Goal: Information Seeking & Learning: Learn about a topic

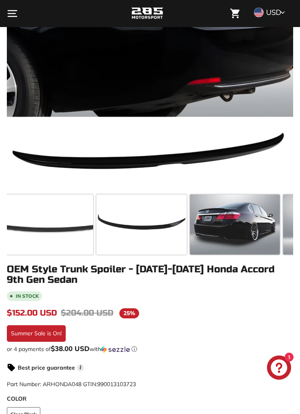
scroll to position [272, 0]
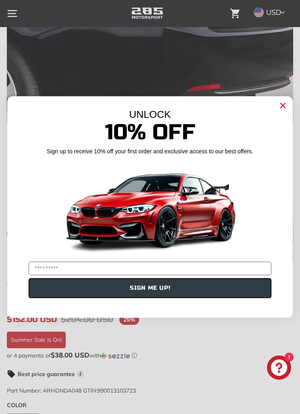
click at [65, 259] on img "POPUP Form" at bounding box center [150, 208] width 179 height 101
click at [81, 275] on input "YOUR EMAIL" at bounding box center [150, 269] width 243 height 14
type input "**********"
click at [59, 298] on button "SIGN ME UP!" at bounding box center [150, 288] width 243 height 20
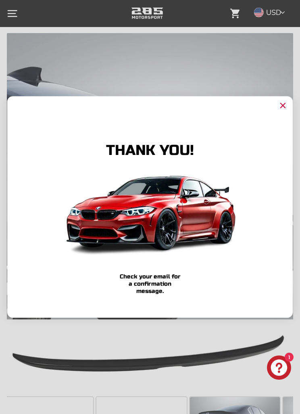
scroll to position [0, 0]
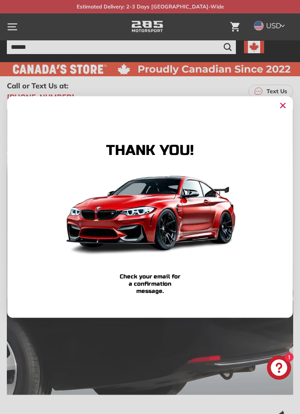
click at [283, 105] on circle "Close dialog" at bounding box center [283, 105] width 11 height 11
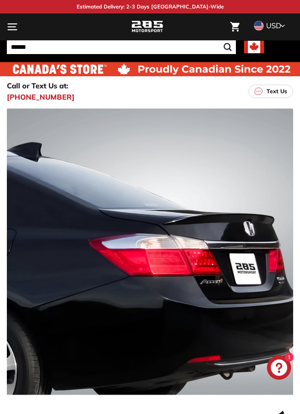
click at [38, 45] on input "Search" at bounding box center [121, 47] width 229 height 14
type input "**********"
click at [228, 47] on button ".cls-1{fill:none;stroke:#000;stroke-miterlimit:10;stroke-width:2px} Search" at bounding box center [228, 47] width 17 height 14
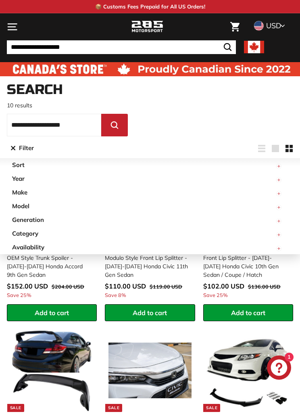
click at [63, 49] on input "**********" at bounding box center [121, 47] width 229 height 14
click at [59, 45] on input "**********" at bounding box center [121, 47] width 229 height 14
type input "**********"
click at [228, 47] on button ".cls-1{fill:none;stroke:#000;stroke-miterlimit:10;stroke-width:2px} Search" at bounding box center [228, 47] width 17 height 14
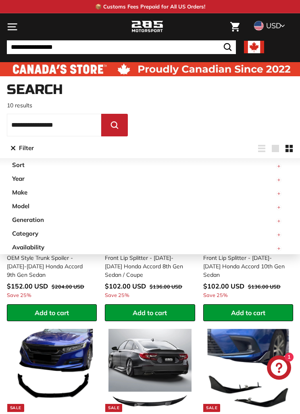
click at [77, 44] on input "**********" at bounding box center [121, 47] width 229 height 14
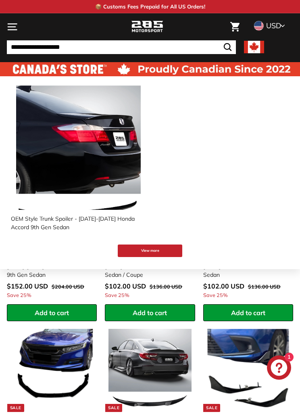
type input "**********"
click at [228, 47] on button ".cls-1{fill:none;stroke:#000;stroke-miterlimit:10;stroke-width:2px} Search" at bounding box center [228, 47] width 17 height 14
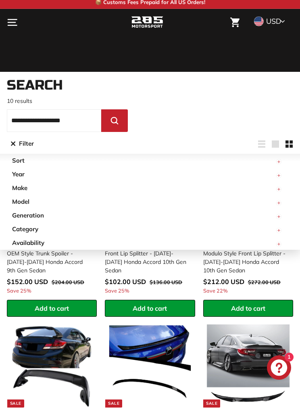
scroll to position [4, 0]
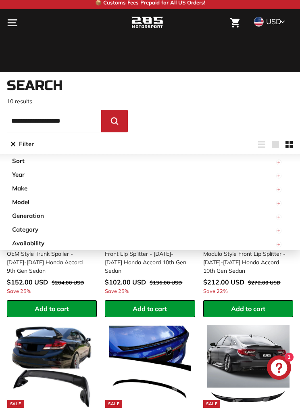
click at [113, 119] on icon ".cls-1{fill:none;stroke:#000;stroke-miterlimit:10;stroke-width:2px}" at bounding box center [115, 121] width 10 height 10
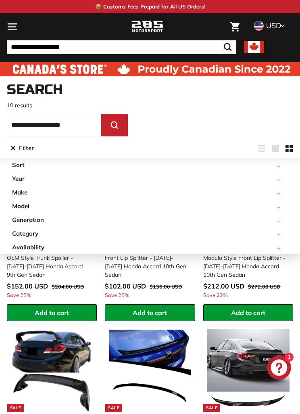
click at [15, 143] on icon ". . . ." at bounding box center [12, 148] width 10 height 10
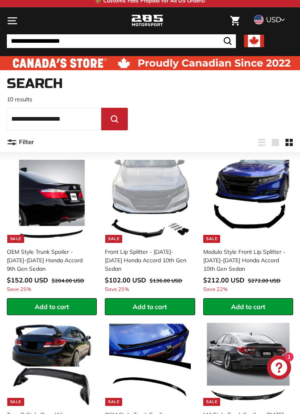
scroll to position [6, 0]
click at [39, 214] on img at bounding box center [51, 201] width 83 height 83
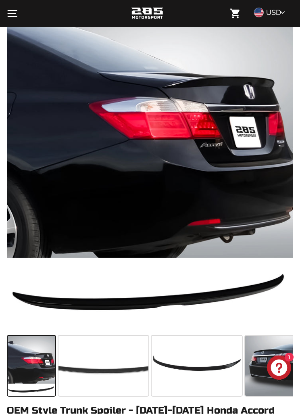
scroll to position [187, 0]
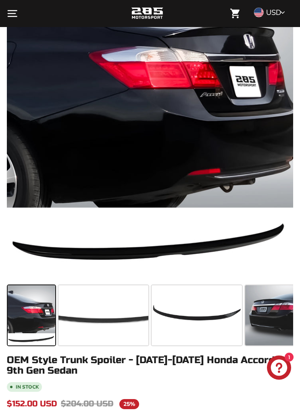
click at [230, 335] on span at bounding box center [197, 315] width 90 height 60
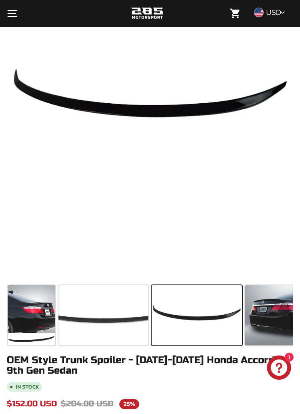
click at [264, 310] on span at bounding box center [290, 315] width 90 height 60
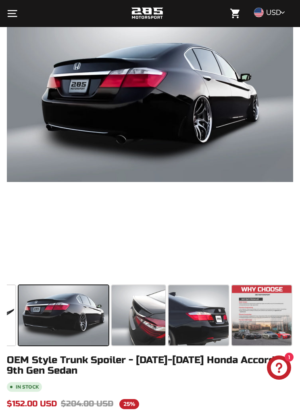
scroll to position [0, 227]
click at [215, 318] on span at bounding box center [199, 315] width 60 height 60
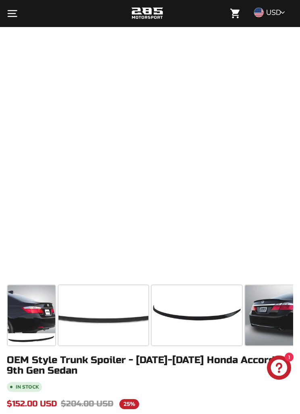
scroll to position [0, 0]
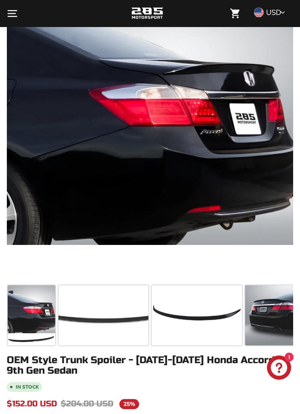
click at [37, 318] on span at bounding box center [32, 315] width 48 height 60
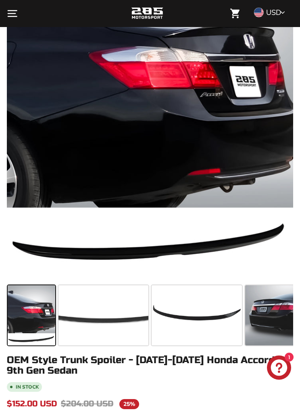
click at [192, 325] on span at bounding box center [197, 315] width 90 height 60
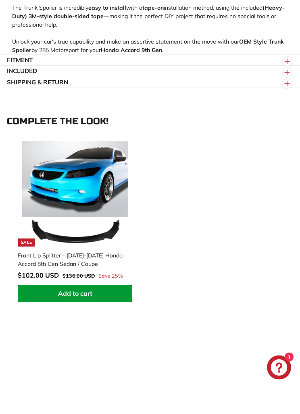
scroll to position [951, 0]
click at [63, 266] on div "Front Lip Splitter - [DATE]-[DATE] Honda Accord 8th Gen Sedan / Coupe" at bounding box center [73, 259] width 110 height 17
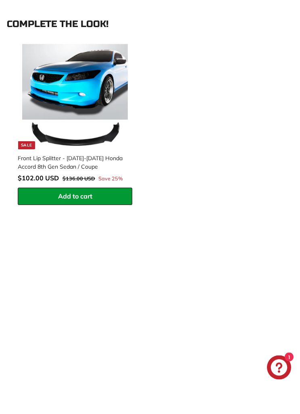
scroll to position [1048, 0]
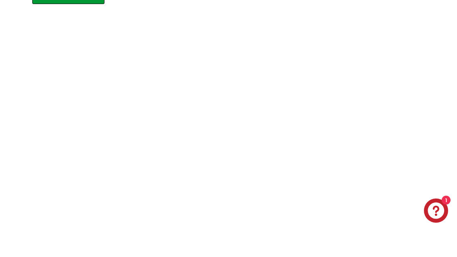
scroll to position [1013, 0]
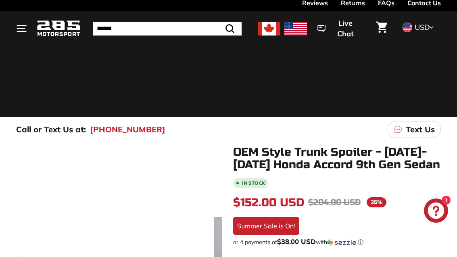
click at [300, 121] on div "Call or Text Us at: (450) 363-1557 Text Us" at bounding box center [228, 129] width 457 height 25
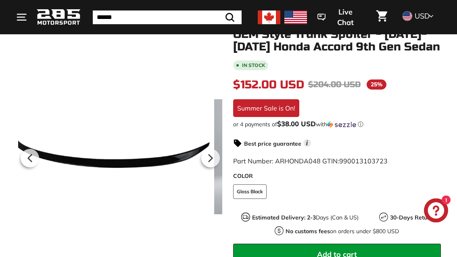
scroll to position [134, 0]
click at [202, 151] on div at bounding box center [210, 158] width 23 height 23
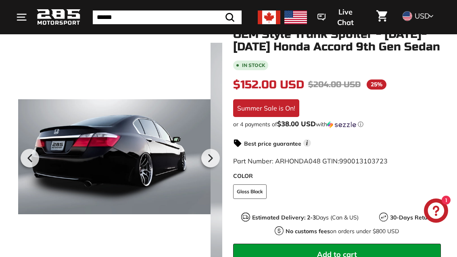
click at [214, 156] on icon at bounding box center [210, 158] width 19 height 19
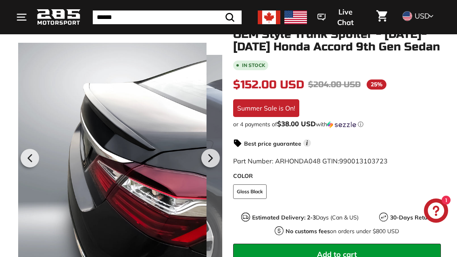
click at [212, 161] on icon at bounding box center [210, 158] width 3 height 7
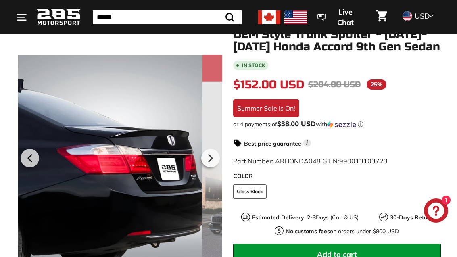
click at [208, 163] on icon at bounding box center [210, 158] width 19 height 19
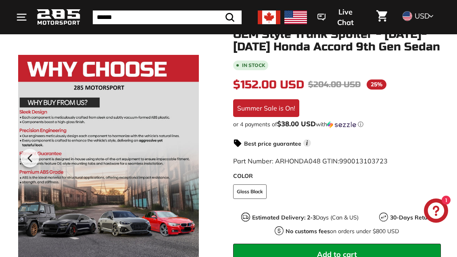
click at [199, 161] on div at bounding box center [97, 156] width 204 height 257
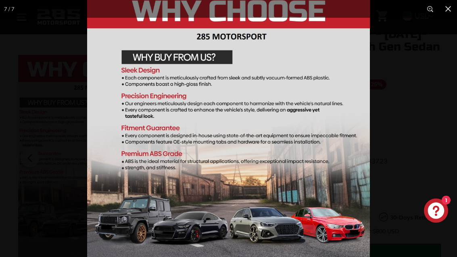
click at [300, 143] on img at bounding box center [228, 132] width 283 height 283
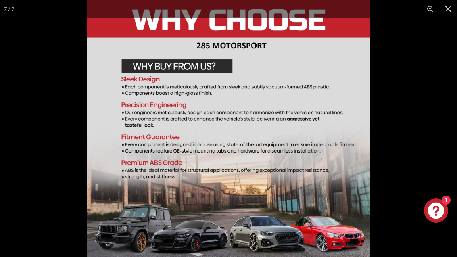
click at [300, 9] on button at bounding box center [449, 9] width 18 height 18
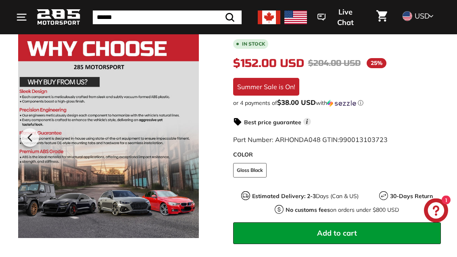
scroll to position [156, 0]
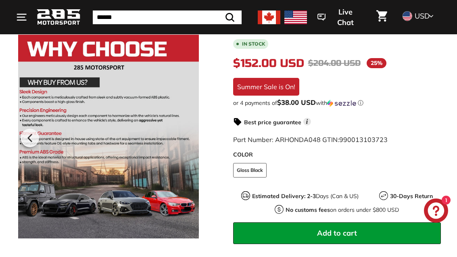
click at [34, 141] on icon at bounding box center [30, 137] width 19 height 19
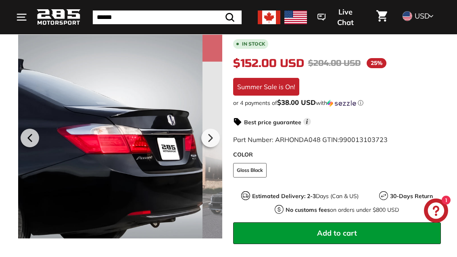
click at [214, 137] on icon at bounding box center [210, 137] width 19 height 19
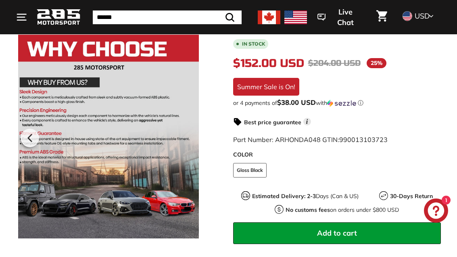
click at [34, 142] on icon at bounding box center [30, 137] width 19 height 19
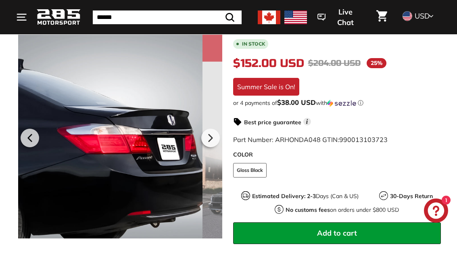
click at [33, 139] on icon at bounding box center [30, 137] width 19 height 19
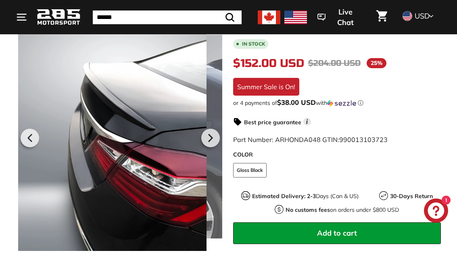
click at [211, 135] on icon at bounding box center [210, 137] width 19 height 19
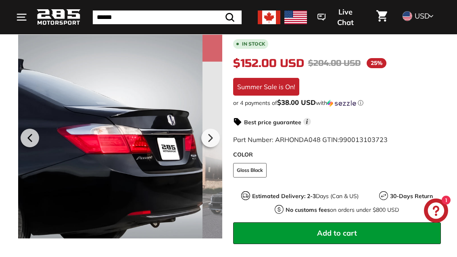
click at [212, 138] on icon at bounding box center [210, 137] width 3 height 7
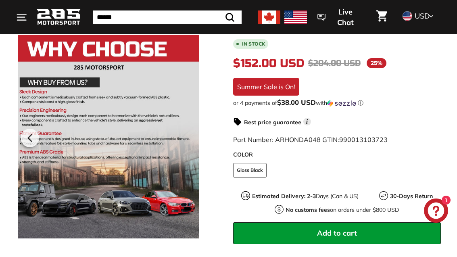
click at [199, 138] on div at bounding box center [97, 136] width 204 height 257
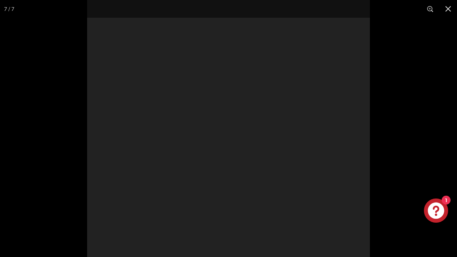
click at [36, 138] on div at bounding box center [228, 128] width 457 height 257
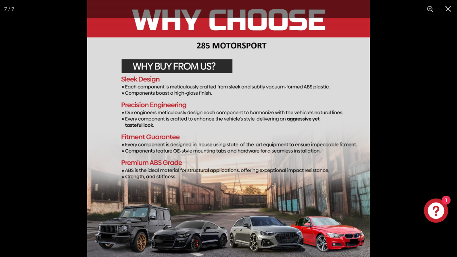
click at [300, 8] on button at bounding box center [449, 9] width 18 height 18
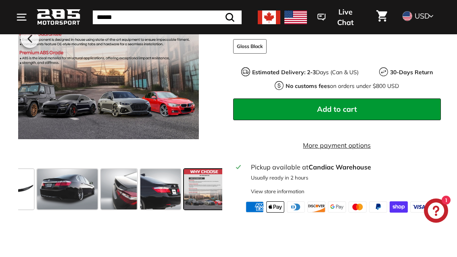
scroll to position [0, 144]
click at [155, 201] on span at bounding box center [161, 189] width 40 height 40
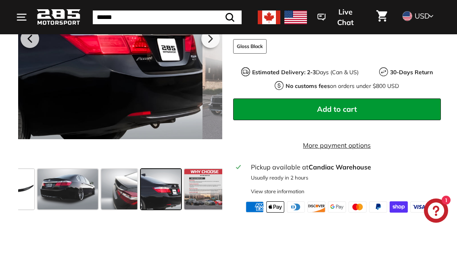
click at [200, 205] on span at bounding box center [204, 189] width 40 height 40
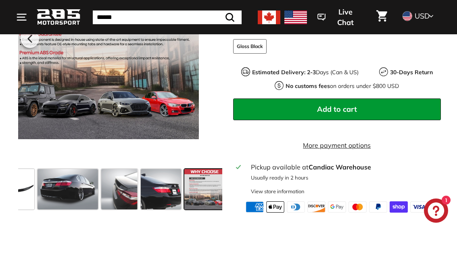
click at [170, 194] on span at bounding box center [161, 189] width 40 height 40
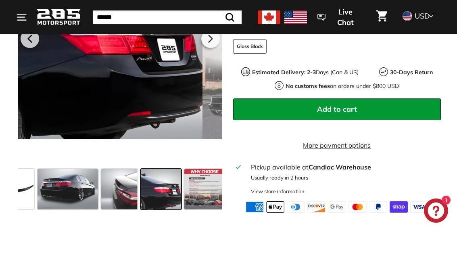
click at [129, 203] on span at bounding box center [119, 189] width 36 height 40
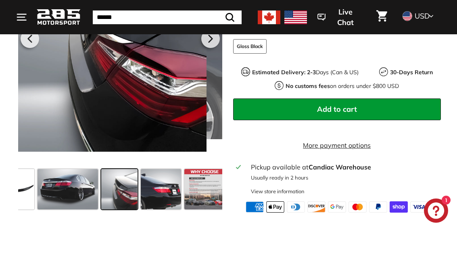
click at [77, 199] on span at bounding box center [68, 189] width 61 height 40
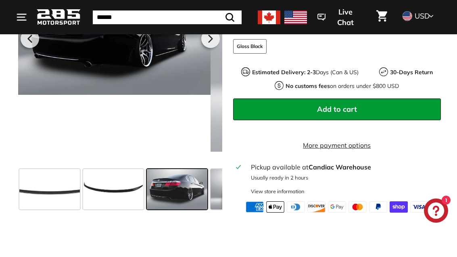
click at [44, 208] on span at bounding box center [49, 189] width 61 height 40
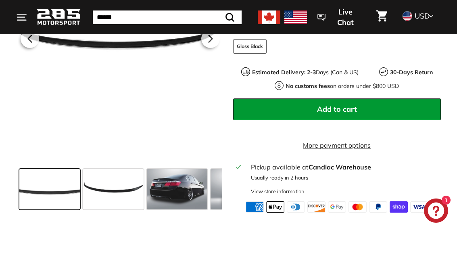
scroll to position [0, 22]
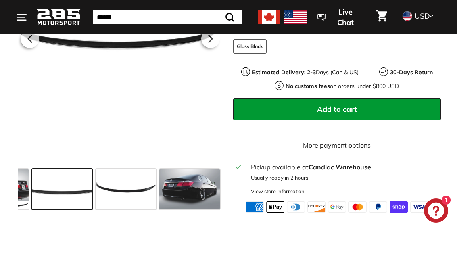
click at [53, 202] on span at bounding box center [62, 189] width 61 height 40
click at [127, 202] on span at bounding box center [126, 189] width 61 height 40
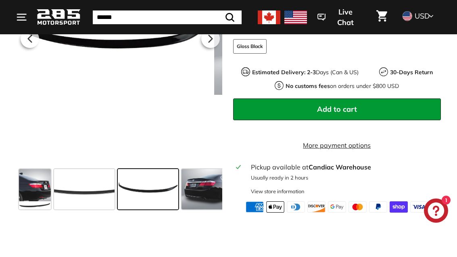
scroll to position [0, 0]
click at [35, 201] on span at bounding box center [35, 189] width 32 height 40
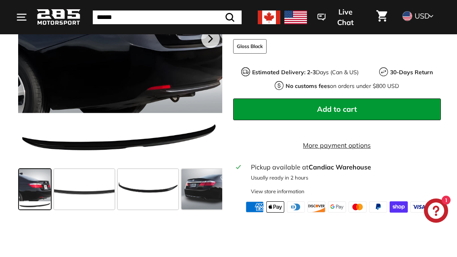
click at [73, 201] on span at bounding box center [84, 189] width 61 height 40
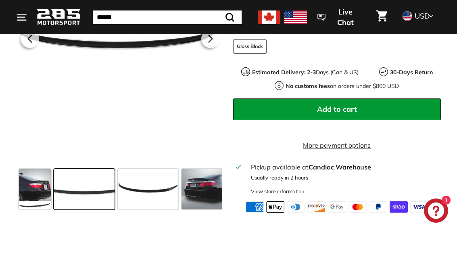
click at [38, 201] on span at bounding box center [35, 189] width 32 height 40
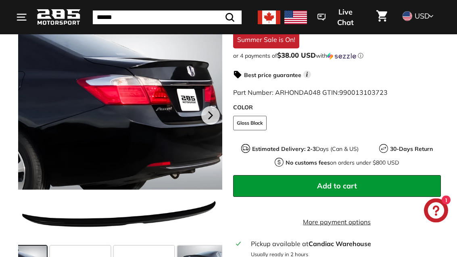
scroll to position [194, 0]
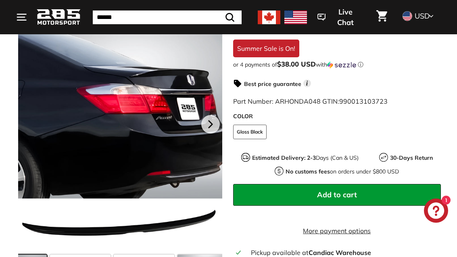
click at [214, 134] on icon at bounding box center [210, 124] width 19 height 19
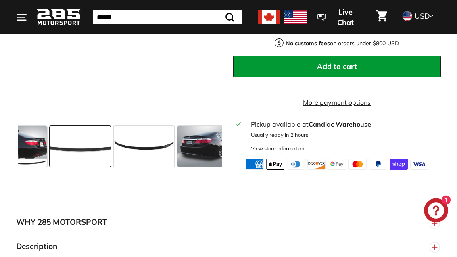
scroll to position [317, 0]
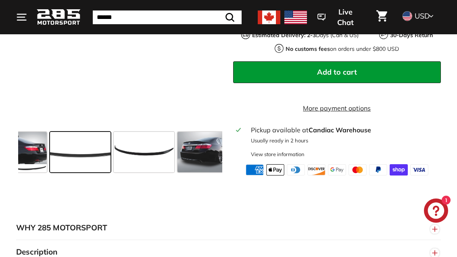
click at [135, 161] on span at bounding box center [144, 152] width 61 height 40
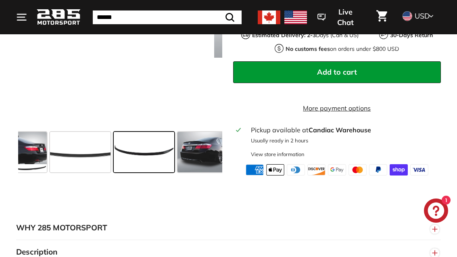
click at [211, 168] on span at bounding box center [208, 152] width 61 height 40
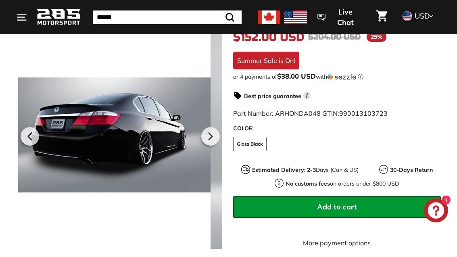
scroll to position [197, 0]
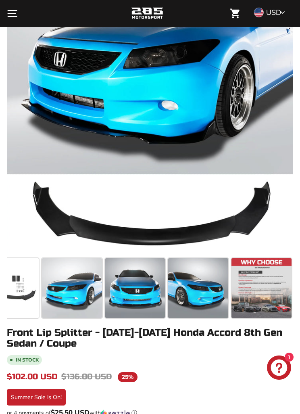
scroll to position [0, 186]
click at [200, 282] on span at bounding box center [198, 288] width 60 height 60
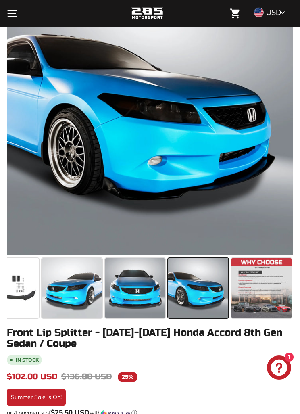
click at [70, 294] on span at bounding box center [72, 288] width 60 height 60
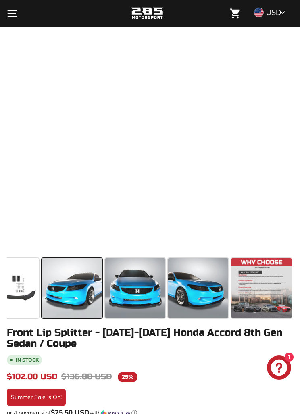
click at [153, 300] on span at bounding box center [135, 288] width 60 height 60
